Goal: Information Seeking & Learning: Learn about a topic

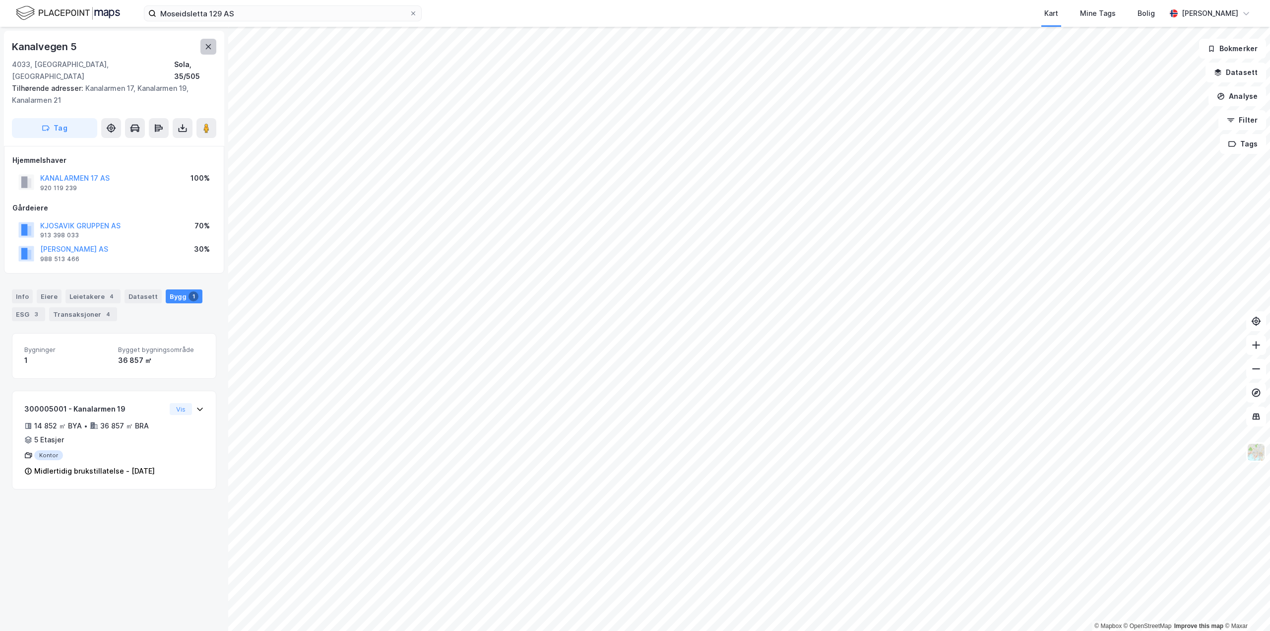
click at [211, 48] on icon at bounding box center [208, 47] width 8 height 8
